Goal: Information Seeking & Learning: Understand process/instructions

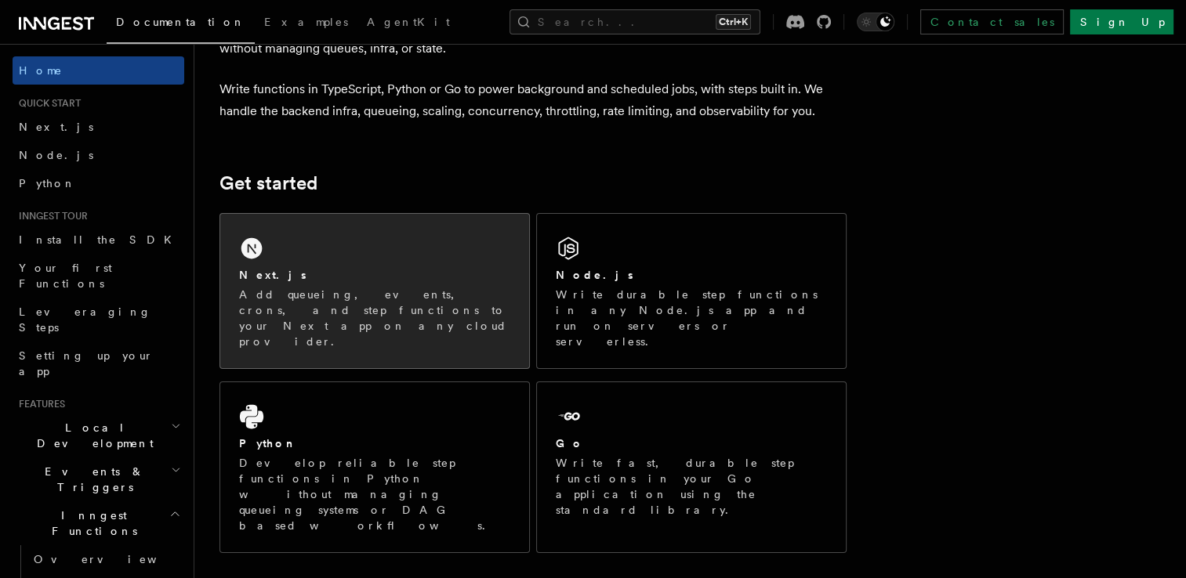
click at [455, 295] on p "Add queueing, events, crons, and step functions to your Next app on any cloud p…" at bounding box center [374, 318] width 271 height 63
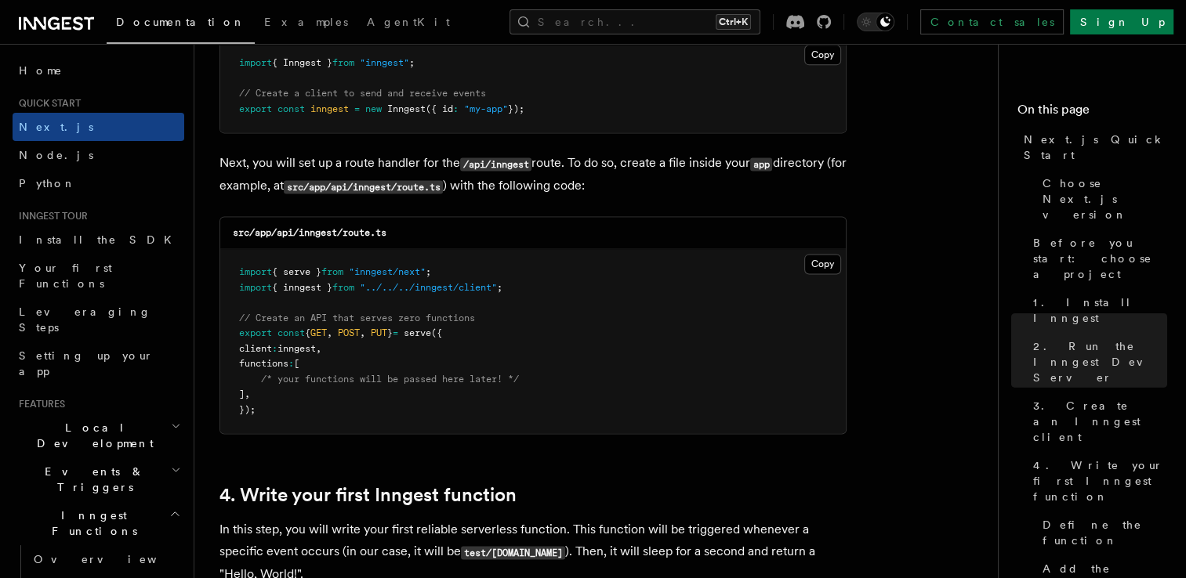
scroll to position [2112, 0]
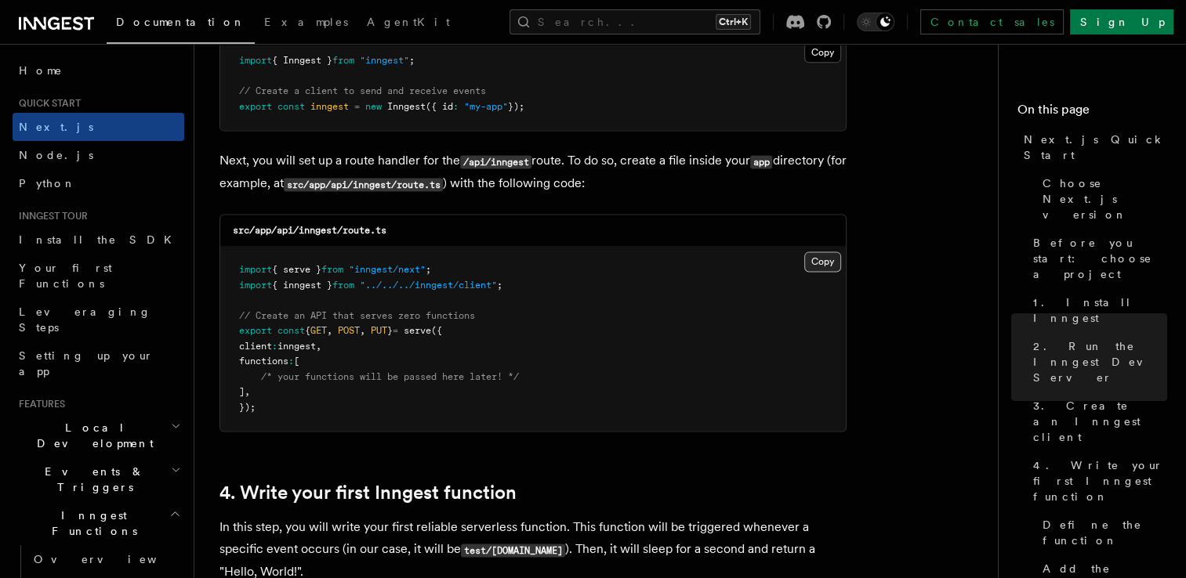
click at [818, 260] on button "Copy Copied" at bounding box center [822, 262] width 37 height 20
click at [804, 252] on button "Copy Copied" at bounding box center [822, 262] width 37 height 20
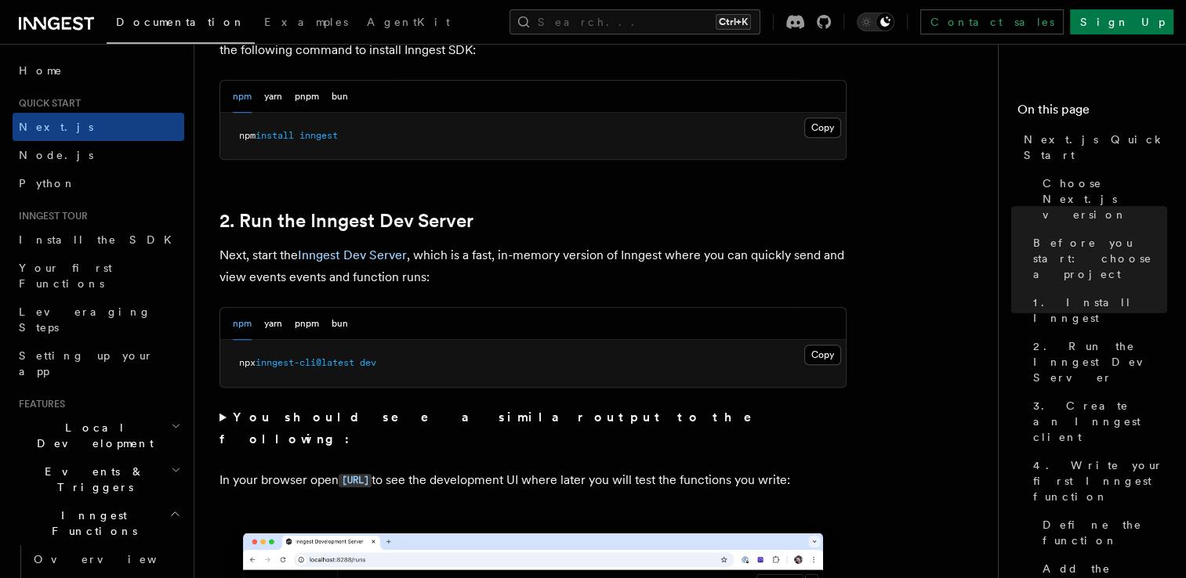
scroll to position [970, 0]
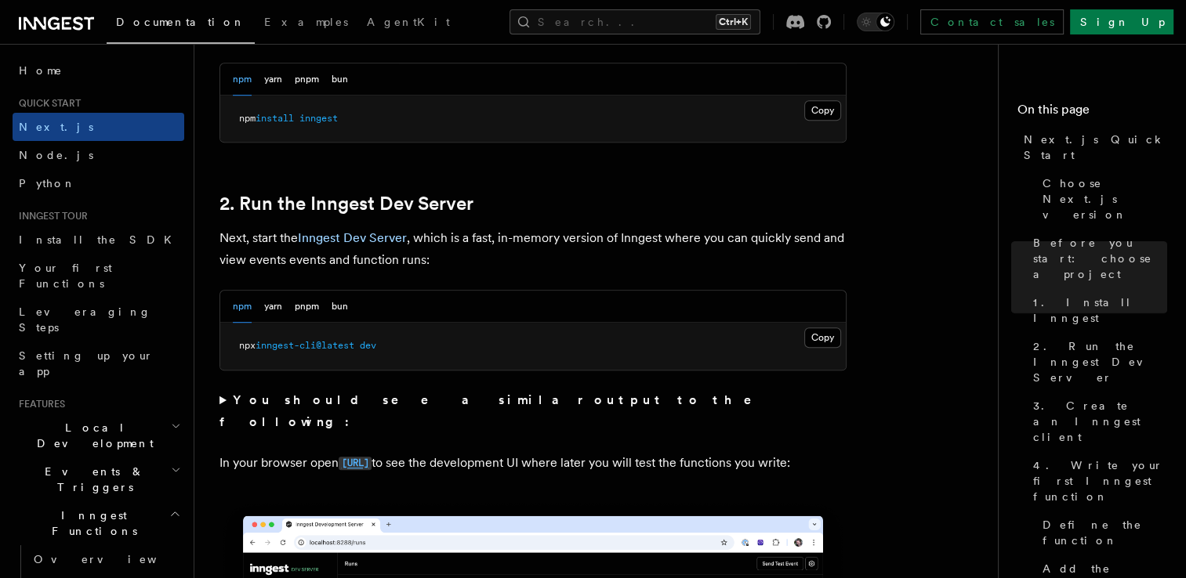
click at [372, 457] on code "[URL]" at bounding box center [355, 463] width 33 height 13
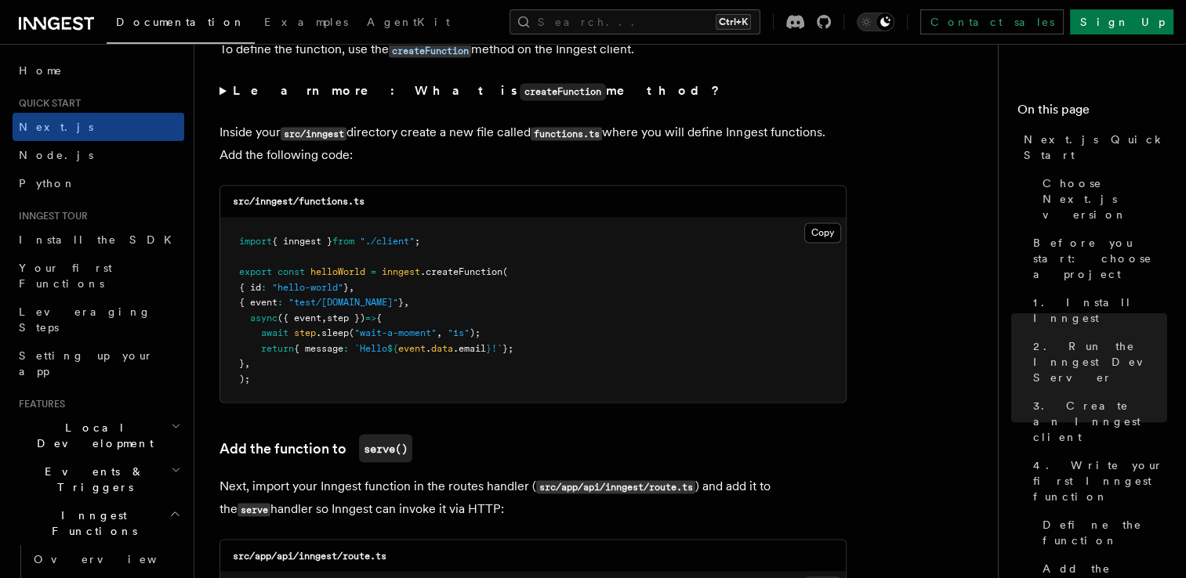
scroll to position [2727, 0]
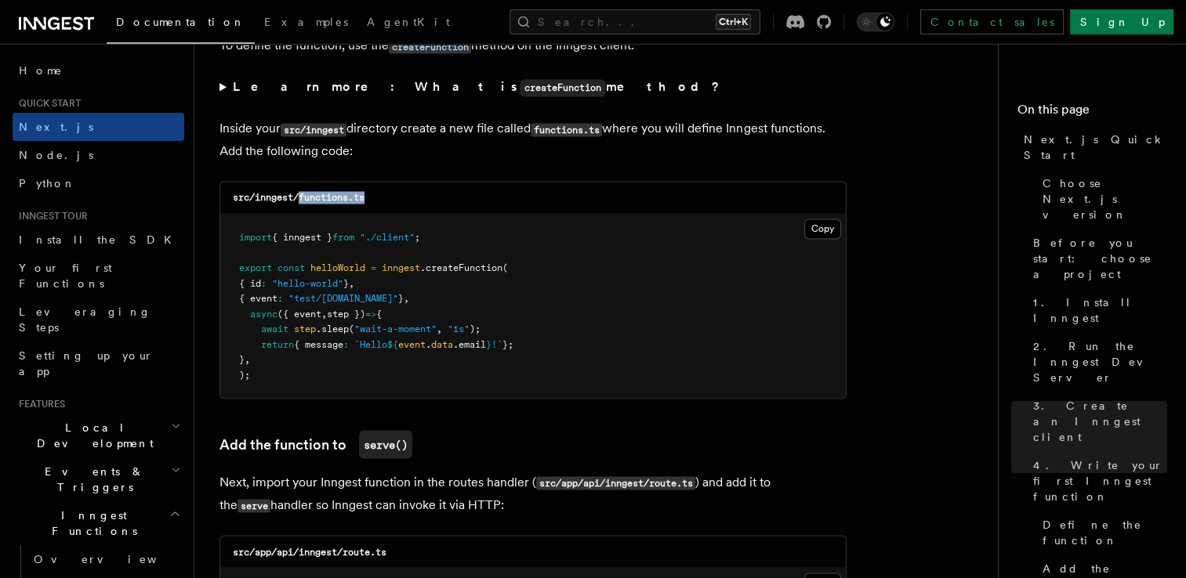
drag, startPoint x: 373, startPoint y: 203, endPoint x: 303, endPoint y: 201, distance: 70.6
click at [303, 201] on div "src/inngest/functions.ts" at bounding box center [532, 198] width 625 height 32
copy code "functions.ts"
click at [811, 230] on button "Copy Copied" at bounding box center [822, 229] width 37 height 20
click at [804, 219] on button "Copy Copied" at bounding box center [822, 229] width 37 height 20
